Goal: Task Accomplishment & Management: Manage account settings

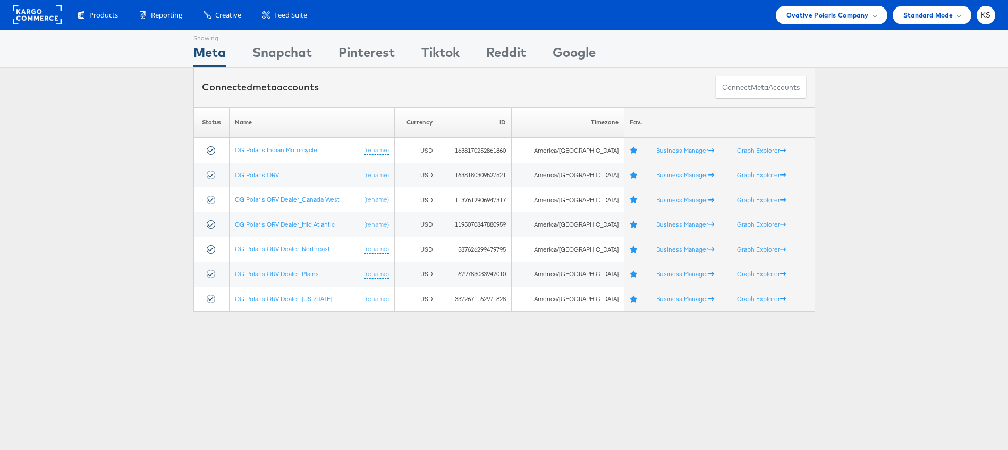
click at [831, 24] on div "Products Product Catalogs Enhance Your Product Catalog, Map Them to Publishers,…" at bounding box center [504, 15] width 1008 height 30
click at [826, 15] on span "Ovative Polaris Company" at bounding box center [827, 15] width 82 height 11
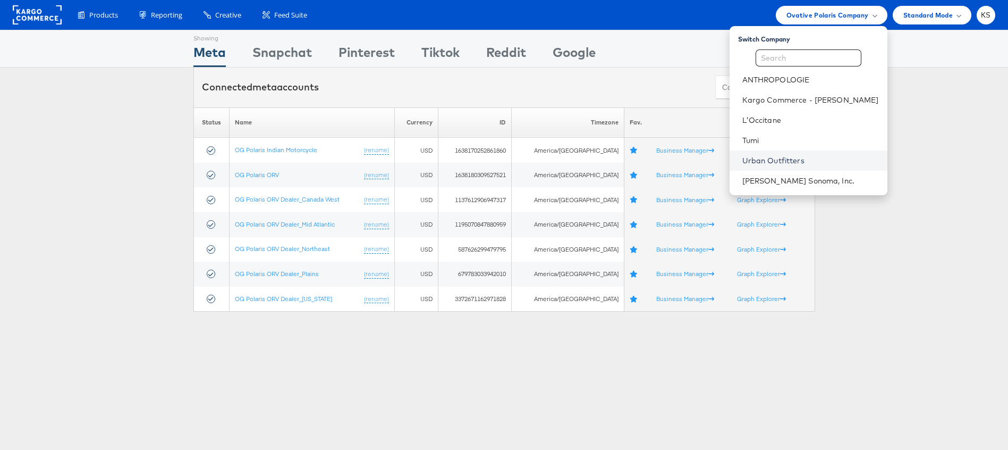
click at [784, 157] on link "Urban Outfitters" at bounding box center [810, 160] width 137 height 11
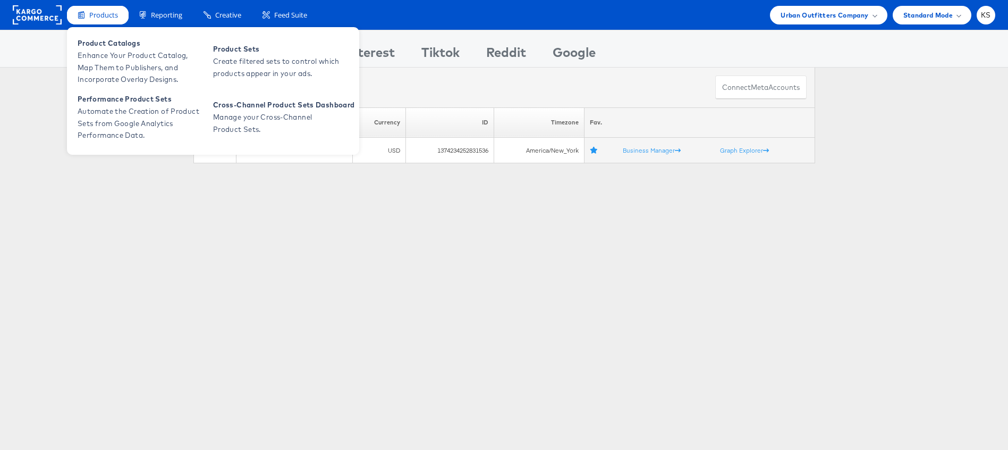
click at [101, 13] on span "Products" at bounding box center [103, 15] width 29 height 10
click at [117, 61] on span "Enhance Your Product Catalog, Map Them to Publishers, and Incorporate Overlay D…" at bounding box center [142, 67] width 128 height 36
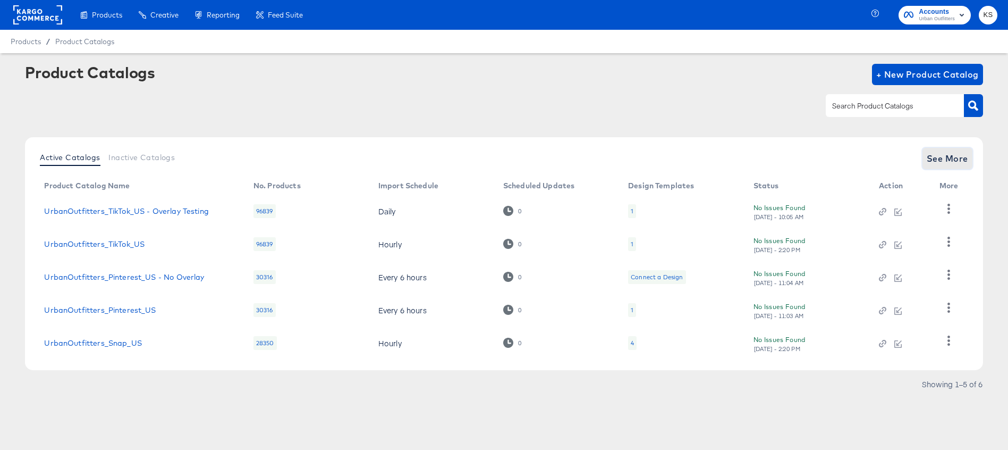
click at [935, 155] on span "See More" at bounding box center [947, 158] width 41 height 15
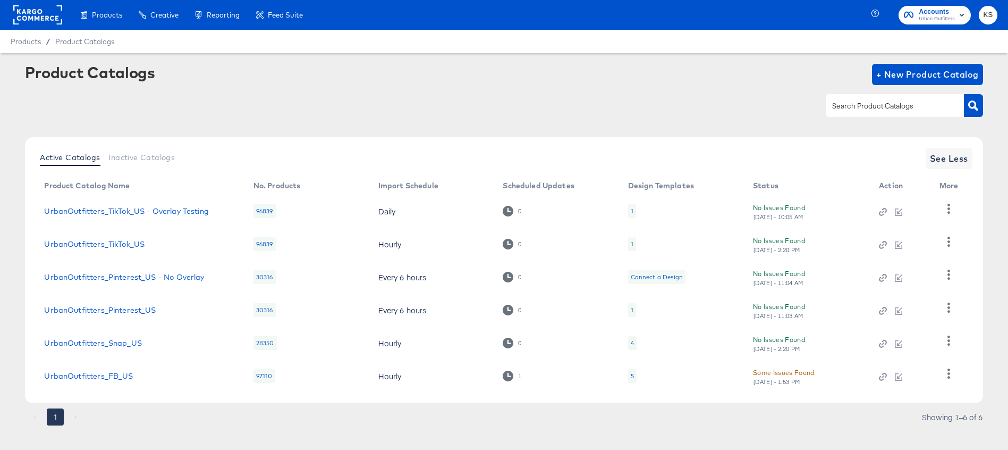
scroll to position [13, 0]
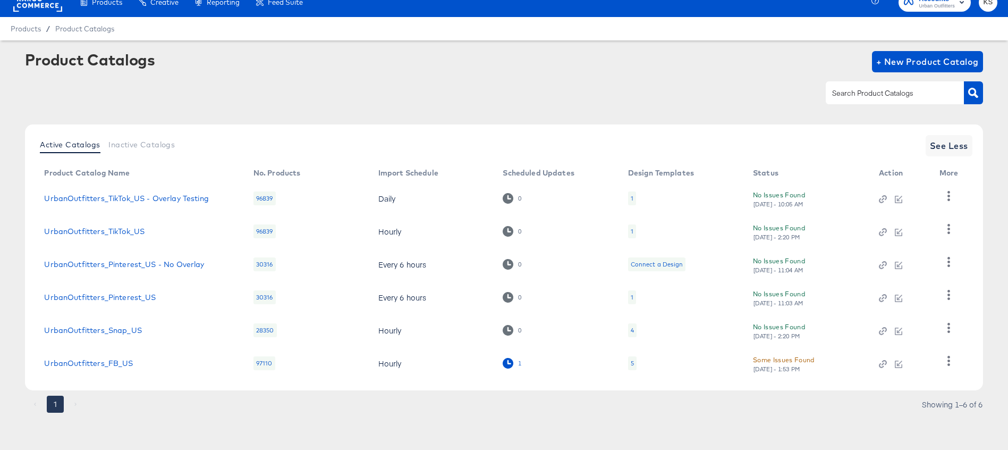
click at [509, 362] on icon at bounding box center [508, 363] width 10 height 10
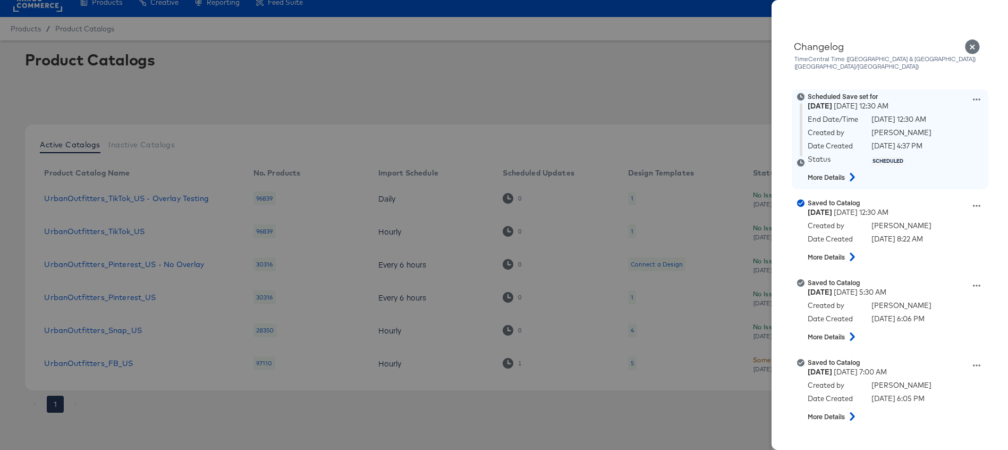
click at [977, 96] on div at bounding box center [976, 101] width 7 height 10
click at [977, 96] on icon at bounding box center [976, 99] width 7 height 7
click at [922, 121] on button "Edit scheduled version" at bounding box center [927, 125] width 106 height 15
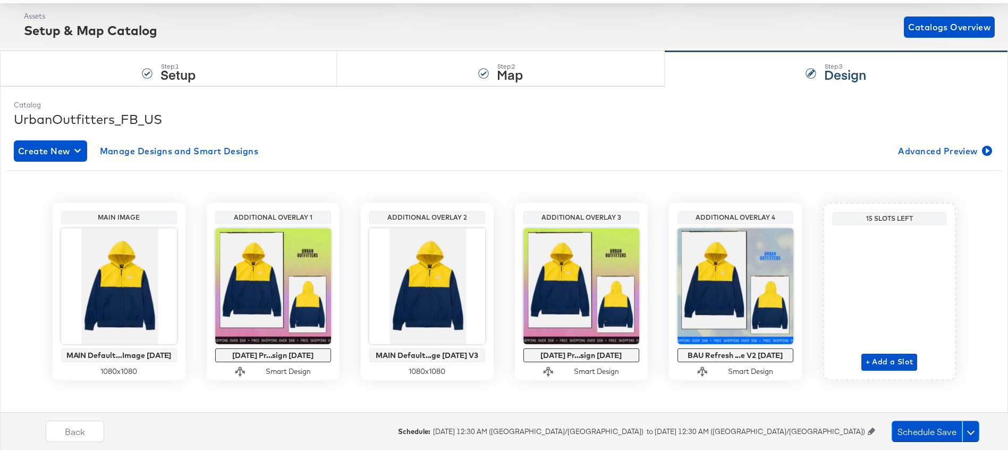
scroll to position [97, 0]
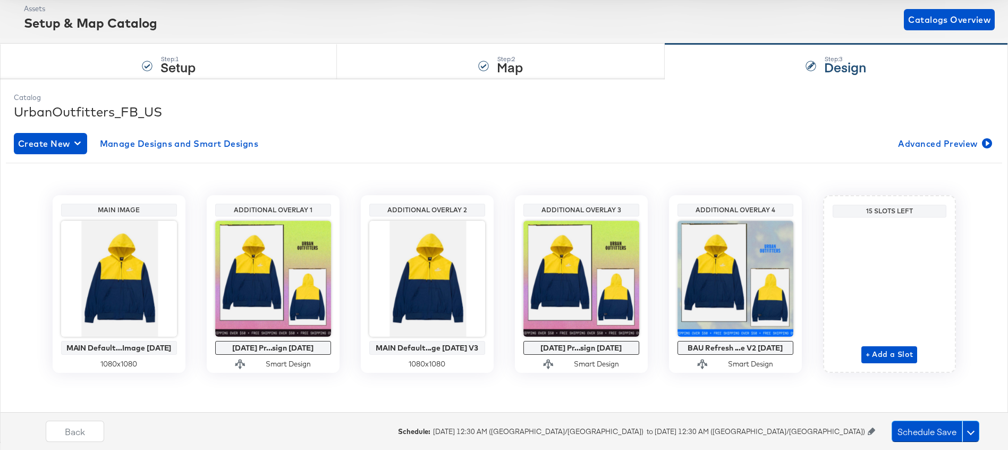
click at [872, 428] on icon at bounding box center [871, 430] width 7 height 7
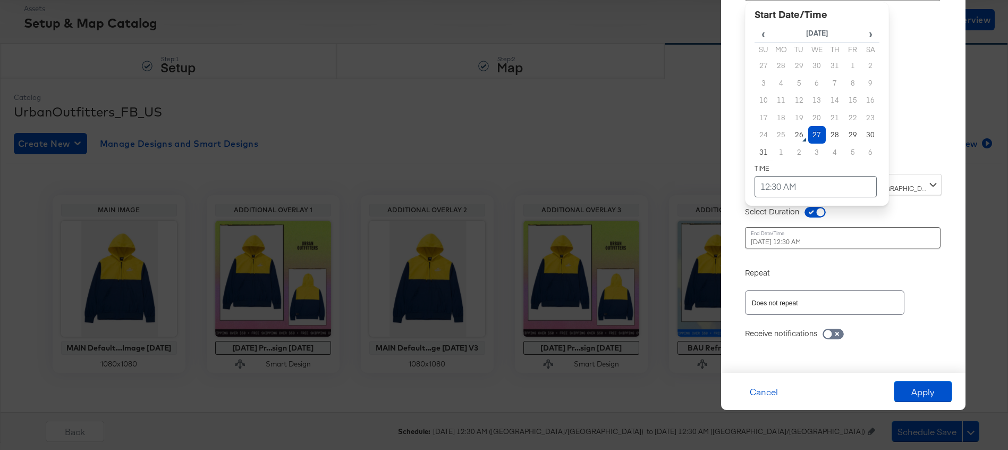
click at [868, 160] on div "August 27th 2025 12:30 AM ‹ August 2025 › Su Mo Tu We Th Fr Sa 27 28 29 30 31 1…" at bounding box center [817, 73] width 144 height 186
click at [810, 184] on td "12:30 AM" at bounding box center [816, 186] width 122 height 21
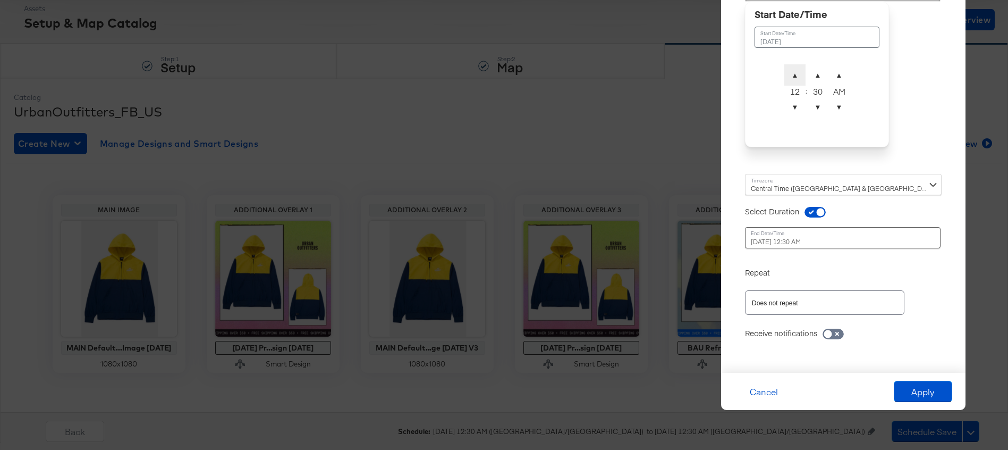
click at [797, 78] on span "▲" at bounding box center [794, 74] width 21 height 21
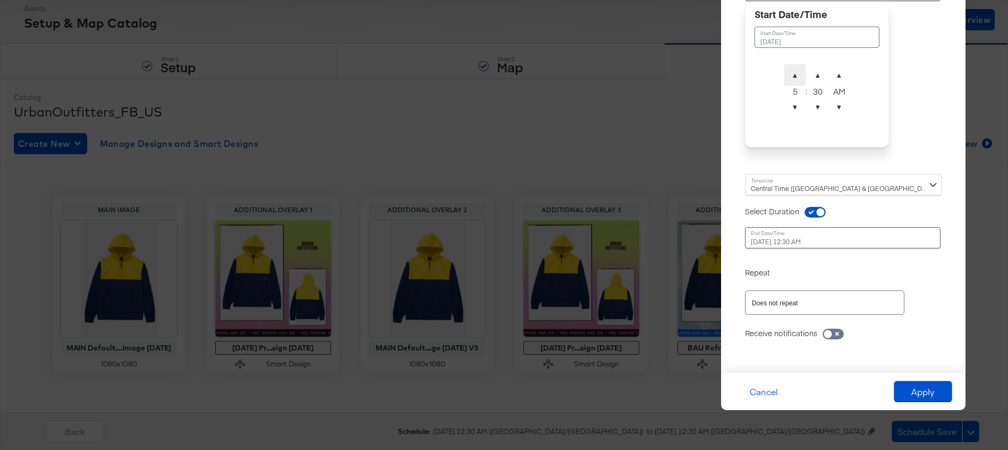
click at [797, 78] on span "▲" at bounding box center [794, 74] width 21 height 21
click at [797, 77] on span "▲" at bounding box center [794, 74] width 21 height 21
click at [797, 113] on span "▼" at bounding box center [794, 106] width 21 height 21
type input "August 27th 2025 7:30 AM"
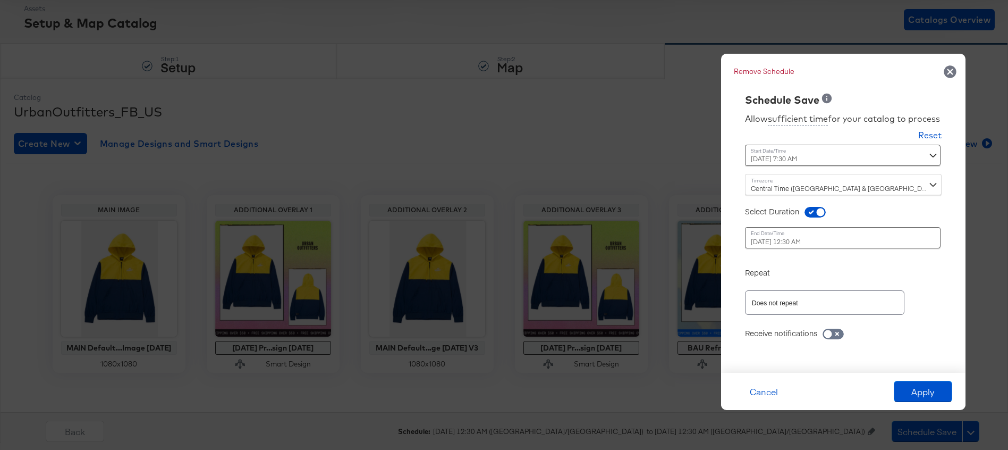
click at [927, 127] on div "Allow sufficient time for your catalog to process Reset Time : August 27th 2025…" at bounding box center [843, 234] width 228 height 255
click at [916, 391] on button "Apply" at bounding box center [923, 390] width 58 height 21
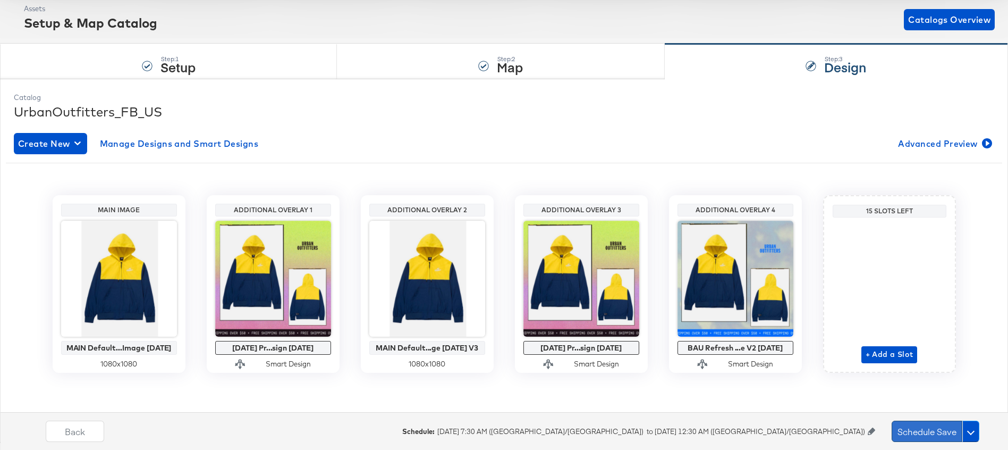
click at [916, 428] on button "Schedule Save" at bounding box center [927, 430] width 71 height 21
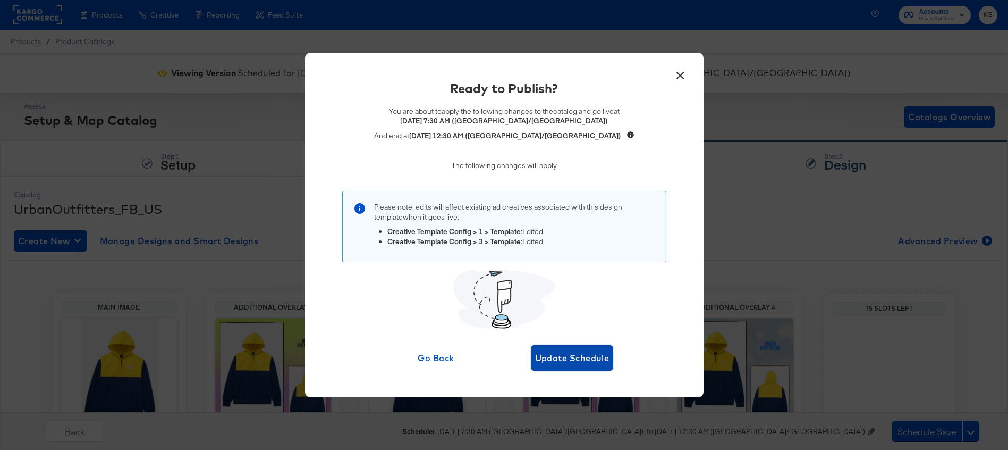
click at [603, 363] on span "Update Schedule" at bounding box center [572, 357] width 74 height 15
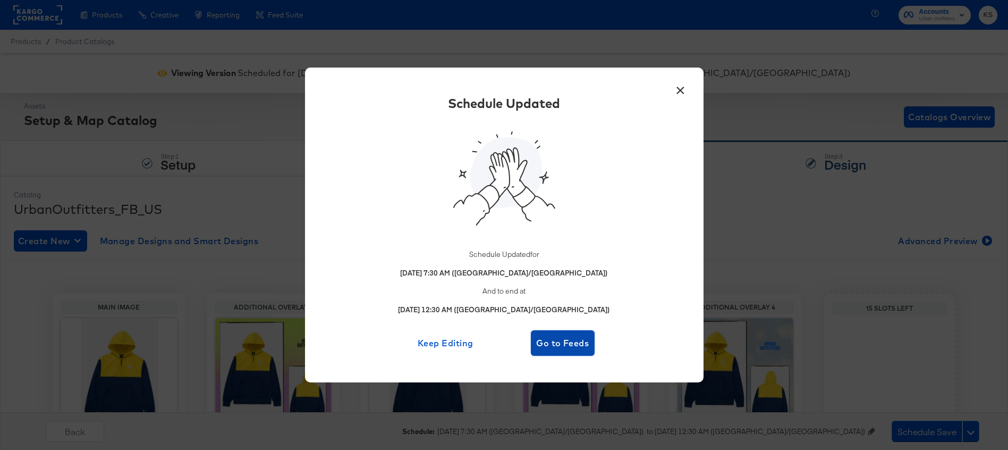
click at [579, 347] on span "Go to Feeds" at bounding box center [563, 342] width 56 height 15
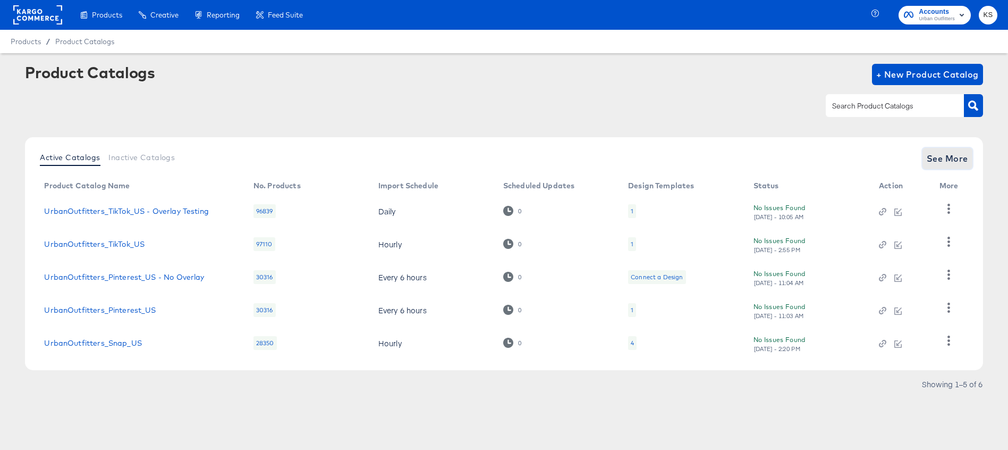
click at [942, 161] on span "See More" at bounding box center [947, 158] width 41 height 15
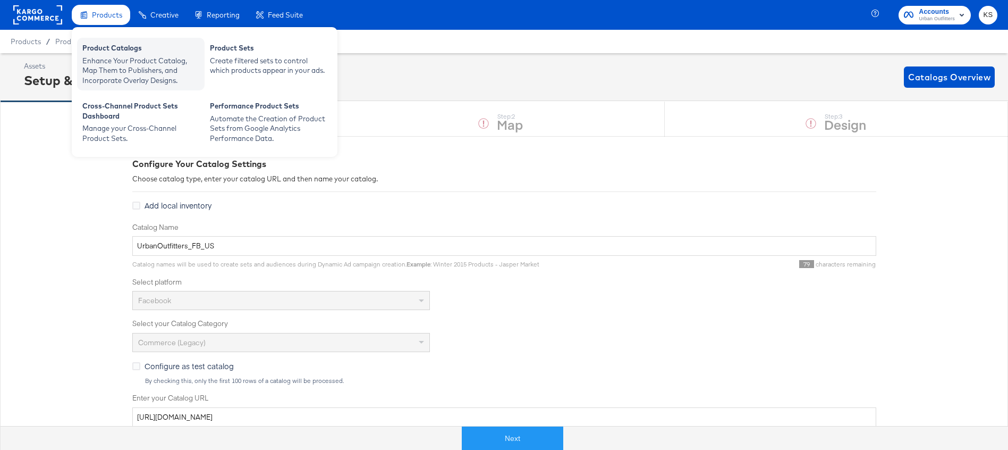
click at [111, 62] on div "Enhance Your Product Catalog, Map Them to Publishers, and Incorporate Overlay D…" at bounding box center [140, 71] width 117 height 30
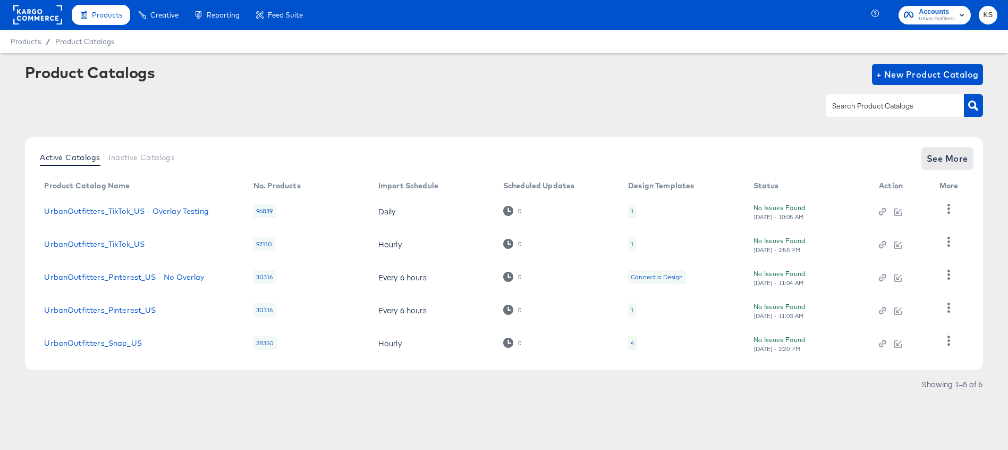
click at [929, 160] on span "See More" at bounding box center [947, 158] width 41 height 15
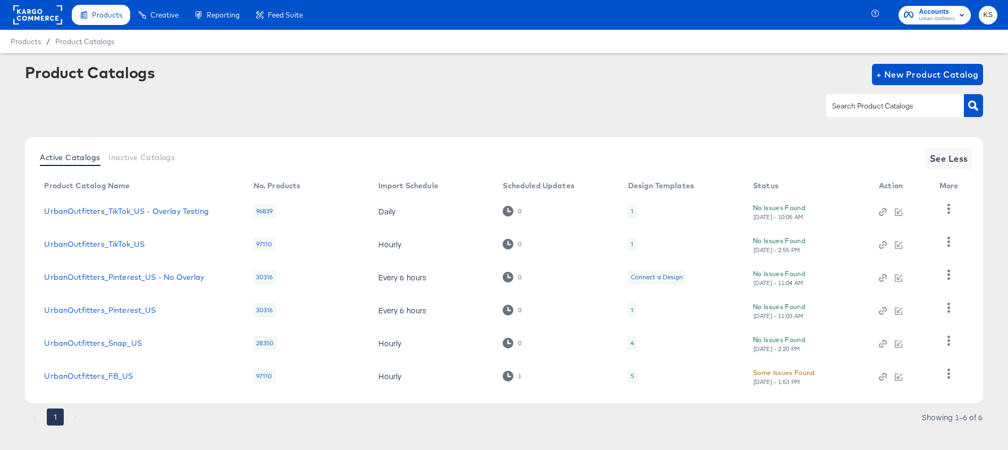
click at [510, 375] on icon at bounding box center [508, 375] width 10 height 10
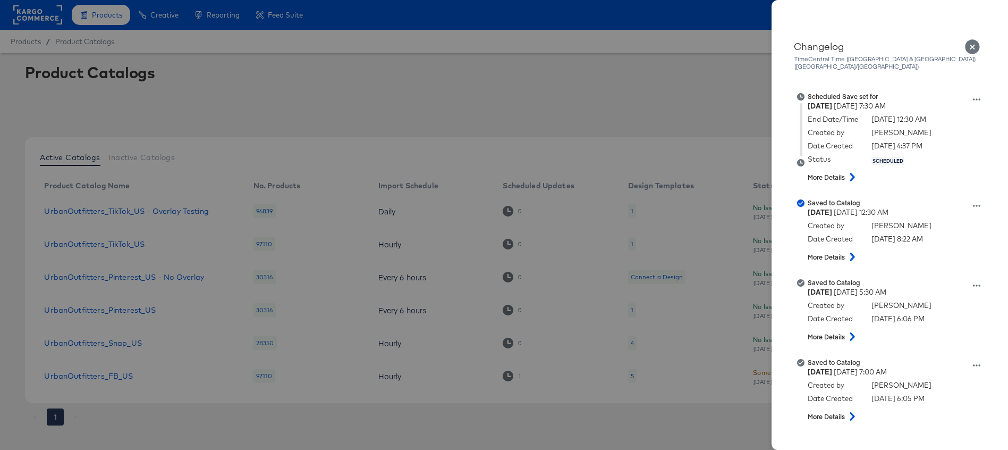
click at [972, 43] on icon "Close" at bounding box center [972, 46] width 15 height 15
